Goal: Task Accomplishment & Management: Complete application form

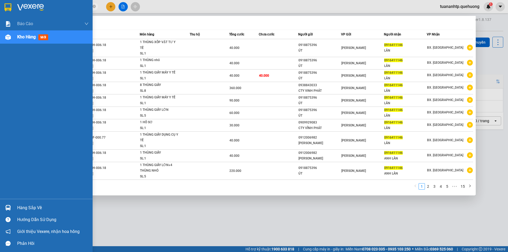
drag, startPoint x: 53, startPoint y: 6, endPoint x: 0, endPoint y: 5, distance: 52.6
click at [0, 5] on section "Kết quả tìm kiếm ( 145 ) Bộ lọc Mã ĐH Trạng thái Món hàng Thu hộ Tổng cước Chưa…" at bounding box center [254, 126] width 508 height 252
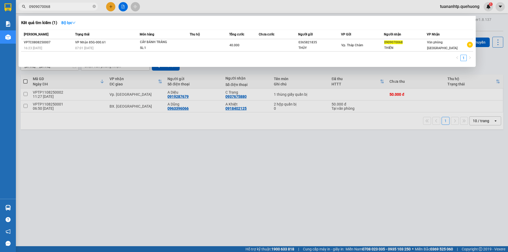
type input "0909070068"
click at [114, 229] on div at bounding box center [254, 126] width 508 height 252
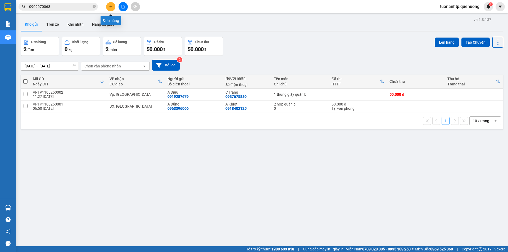
click at [110, 5] on icon "plus" at bounding box center [111, 7] width 4 height 4
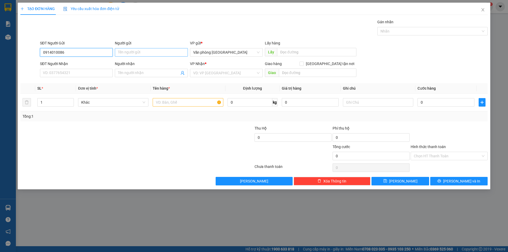
type input "0914010086"
click at [140, 49] on input "Người gửi" at bounding box center [151, 52] width 73 height 8
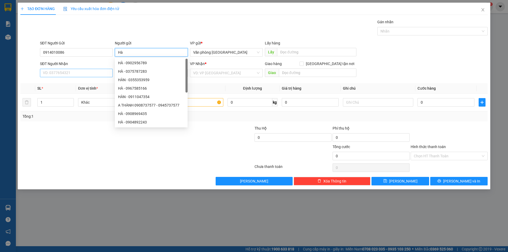
type input "Hà"
drag, startPoint x: 68, startPoint y: 74, endPoint x: 71, endPoint y: 72, distance: 3.4
click at [68, 74] on input "SĐT Người Nhận" at bounding box center [76, 73] width 73 height 8
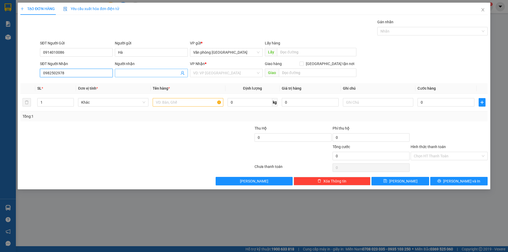
type input "0982502978"
click at [138, 73] on input "Người nhận" at bounding box center [148, 73] width 61 height 6
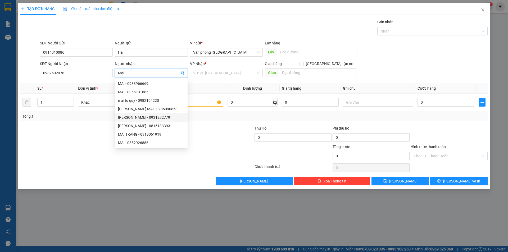
type input "Mai"
click at [202, 125] on div "Transit Pickup Surcharge Ids Transit Deliver Surcharge Ids Transit Deliver Surc…" at bounding box center [253, 102] width 467 height 166
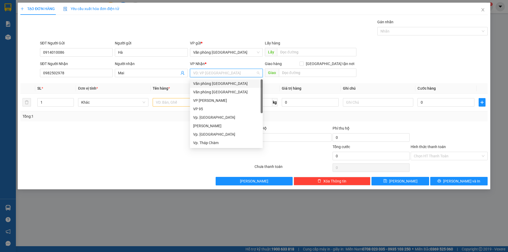
click at [224, 73] on input "search" at bounding box center [224, 73] width 63 height 8
click at [209, 100] on div "Vp. Tháp Chàm" at bounding box center [226, 101] width 66 height 6
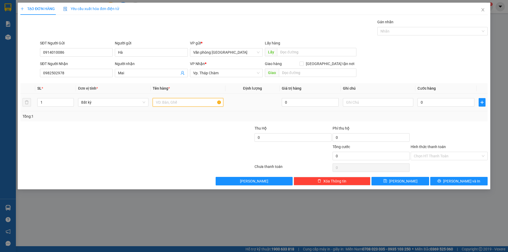
click at [163, 102] on input "text" at bounding box center [188, 102] width 70 height 8
type input "1 bao xanh"
click at [440, 103] on input "0" at bounding box center [445, 102] width 57 height 8
type input "1"
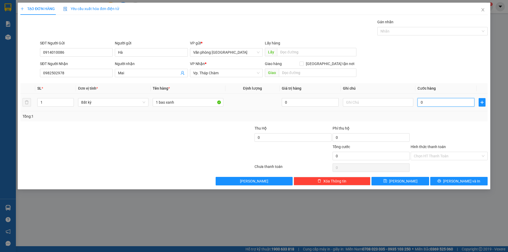
type input "1"
type input "10"
type input "100"
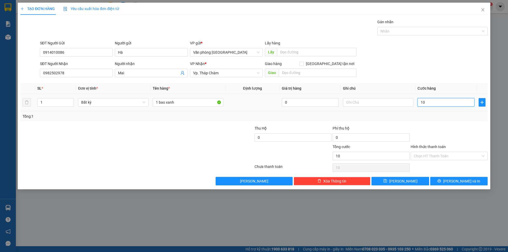
type input "100"
type input "1.000"
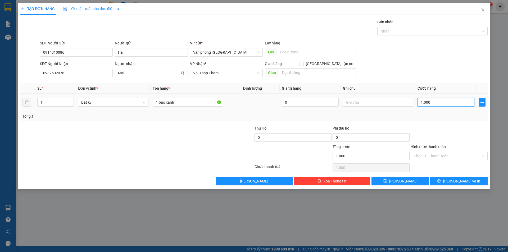
type input "10.000"
type input "100.000"
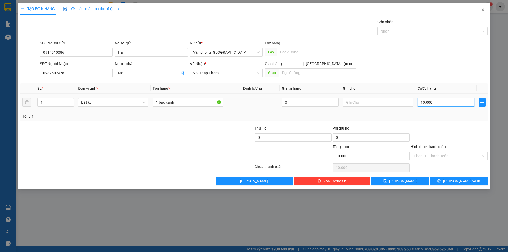
type input "100.000"
type input "10.000"
type input "1.000"
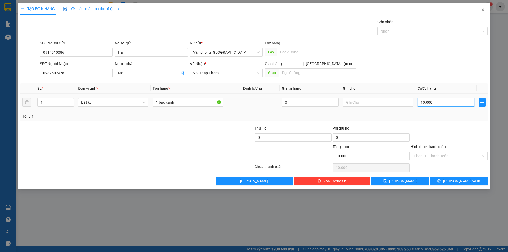
type input "1.000"
type input "100"
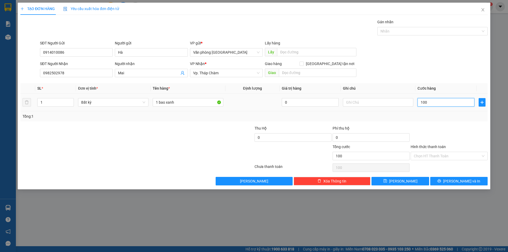
type input "10"
type input "1"
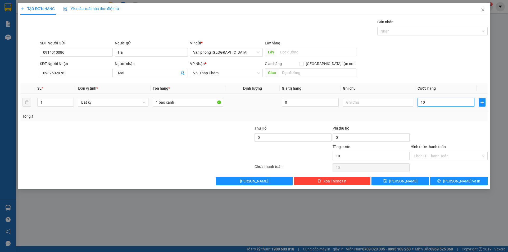
type input "1"
type input "0"
type input "08"
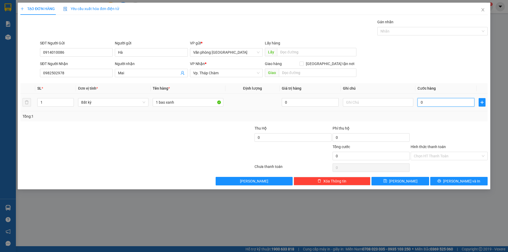
type input "8"
type input "080"
type input "80"
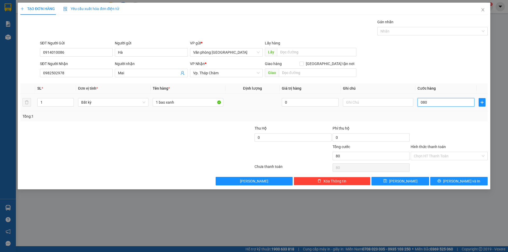
type input "0.800"
type input "800"
type input "08.000"
type input "8.000"
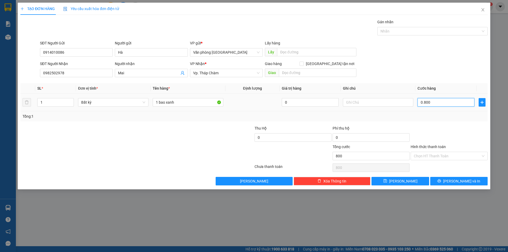
type input "8.000"
type input "0.800"
type input "800"
type input "080"
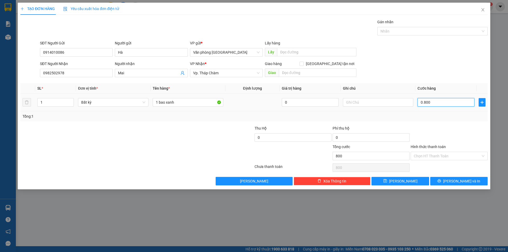
type input "80"
type input "08"
type input "8"
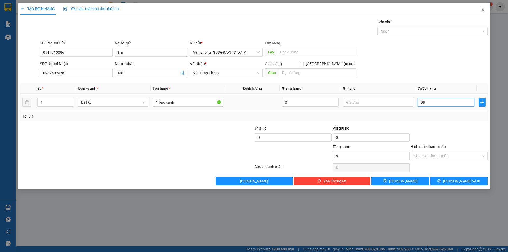
type input "0"
click at [187, 103] on input "1 bao xanh" at bounding box center [188, 102] width 70 height 8
click at [423, 103] on input "0" at bounding box center [445, 102] width 57 height 8
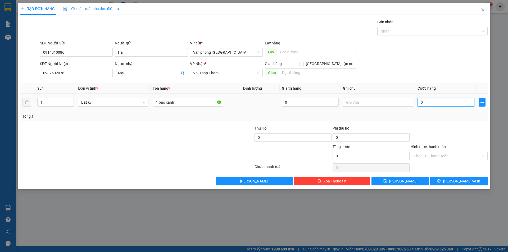
type input "8"
type input "80"
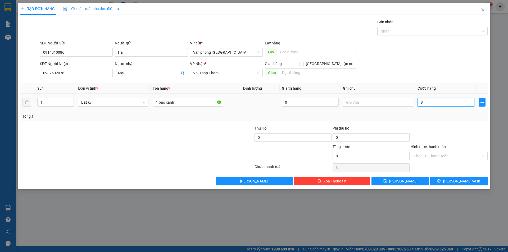
type input "80"
type input "800"
type input "8.000"
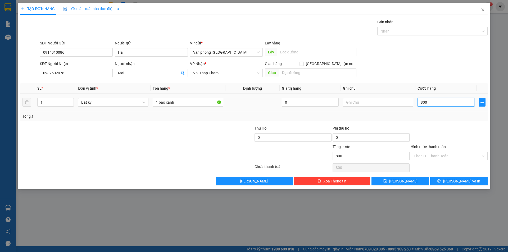
type input "8.000"
type input "80.000"
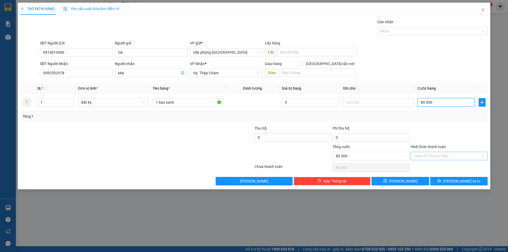
type input "80.000"
click at [422, 154] on input "Hình thức thanh toán" at bounding box center [447, 156] width 67 height 8
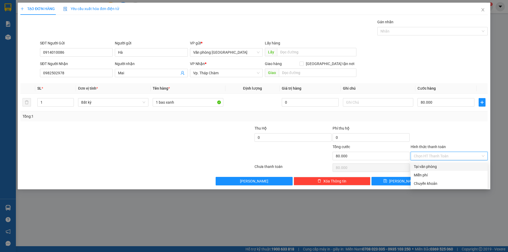
click at [427, 168] on div "Tại văn phòng" at bounding box center [449, 167] width 71 height 6
type input "0"
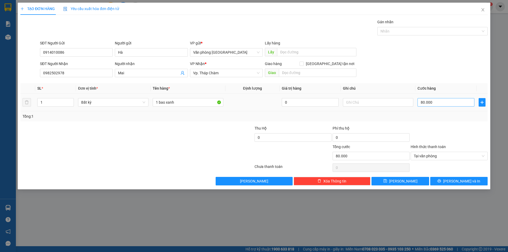
click at [435, 99] on div "80.000" at bounding box center [445, 102] width 57 height 11
type input "0"
type input "80.000"
type input "0"
click at [435, 100] on input "0" at bounding box center [445, 102] width 57 height 8
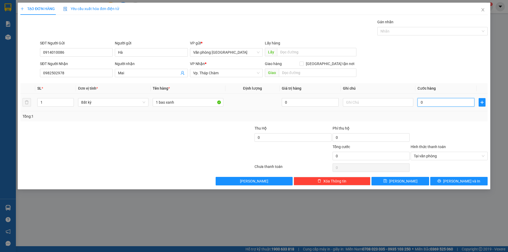
type input "1"
type input "10"
type input "100"
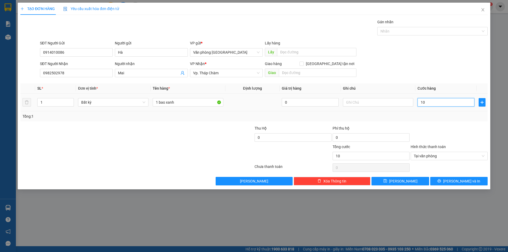
type input "100"
type input "1.000"
type input "10.000"
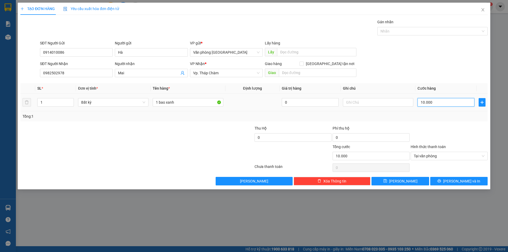
type input "100.000"
click at [454, 182] on span "[PERSON_NAME] và In" at bounding box center [461, 181] width 37 height 6
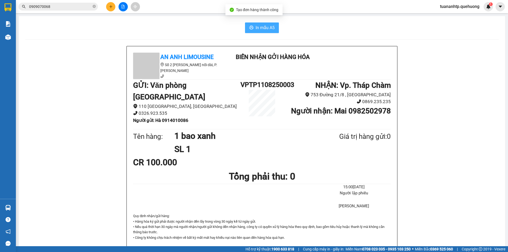
click at [254, 23] on button "In mẫu A5" at bounding box center [262, 27] width 34 height 11
